Goal: Navigation & Orientation: Go to known website

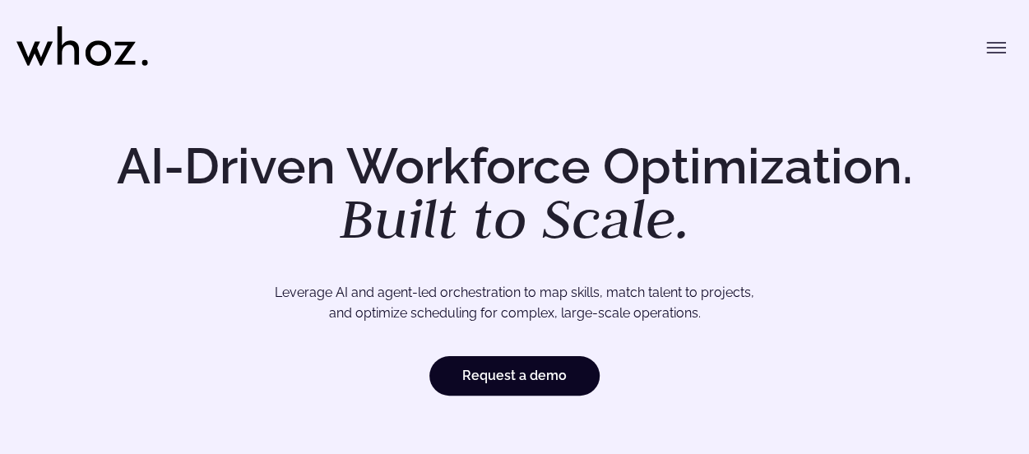
click at [982, 50] on button "Toggle menu" at bounding box center [996, 47] width 33 height 33
click at [998, 46] on icon "Toggle menu" at bounding box center [996, 48] width 20 height 20
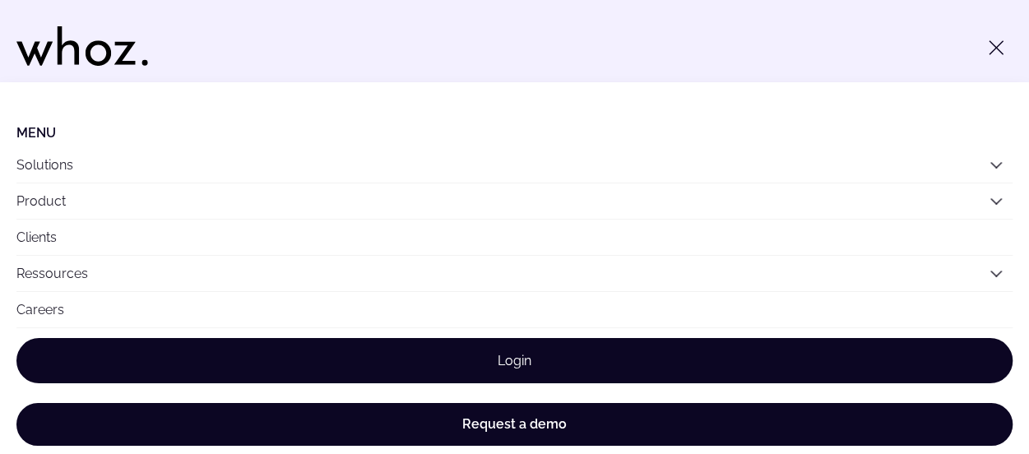
click at [516, 343] on link "Login" at bounding box center [514, 360] width 996 height 45
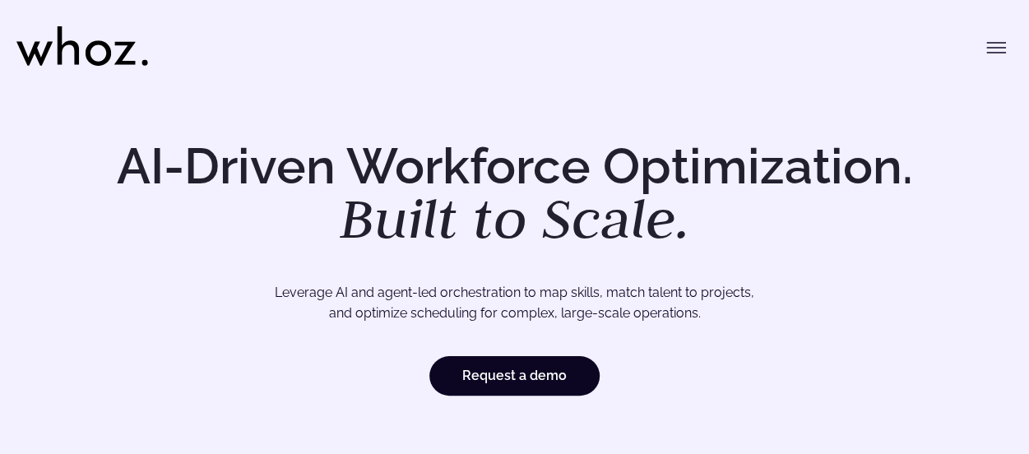
click at [1003, 49] on icon "Toggle menu" at bounding box center [996, 48] width 20 height 20
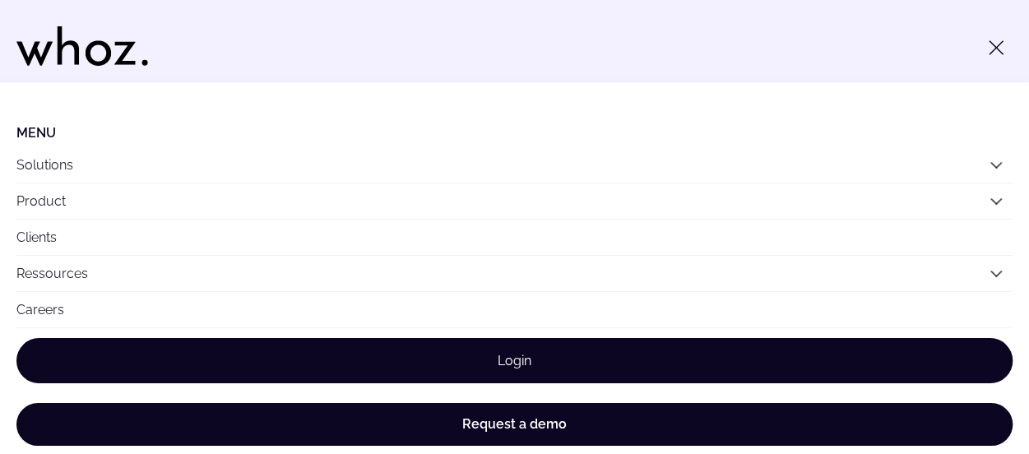
click at [530, 364] on link "Login" at bounding box center [514, 360] width 996 height 45
